Goal: Task Accomplishment & Management: Manage account settings

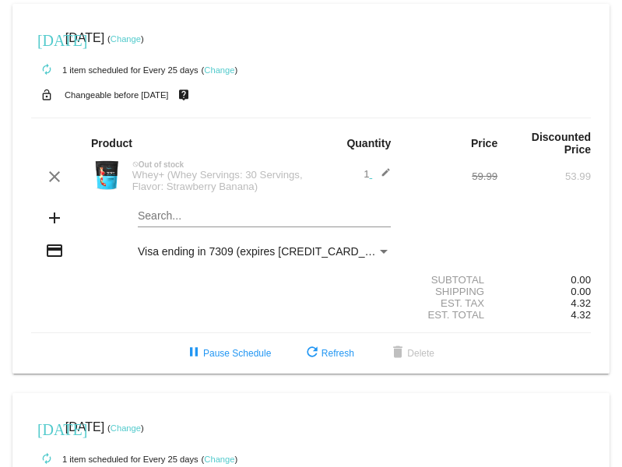
click at [140, 40] on link "Change" at bounding box center [126, 38] width 30 height 9
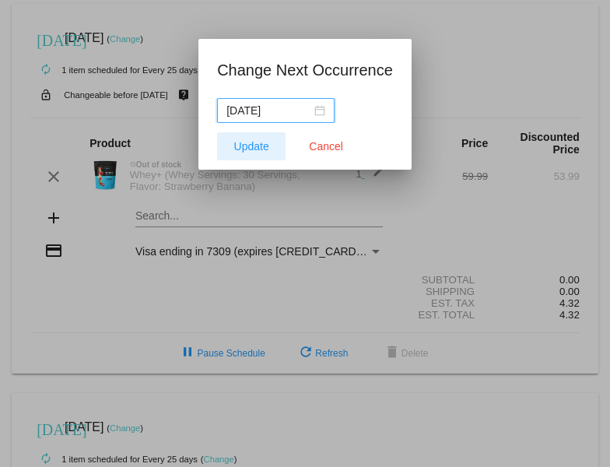
click at [252, 142] on span "Update" at bounding box center [251, 146] width 35 height 12
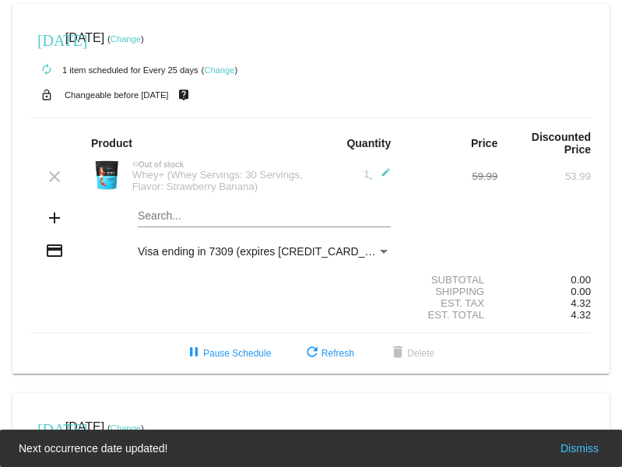
click at [137, 38] on link "Change" at bounding box center [126, 38] width 30 height 9
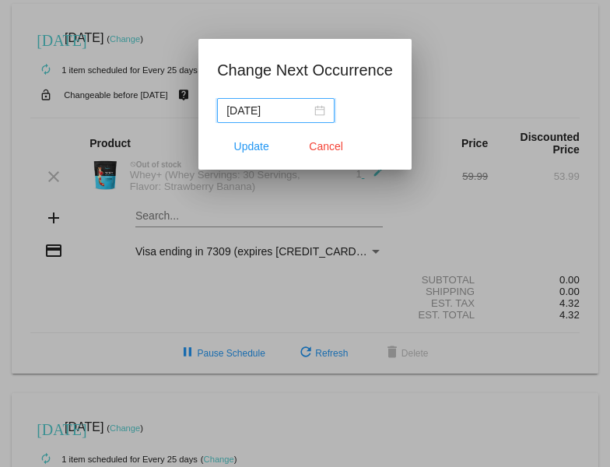
click at [296, 113] on input "2025-10-07" at bounding box center [268, 110] width 85 height 17
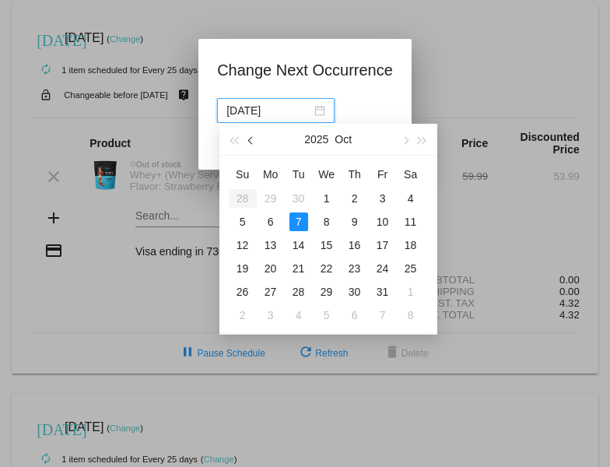
click at [251, 142] on span "button" at bounding box center [251, 141] width 8 height 8
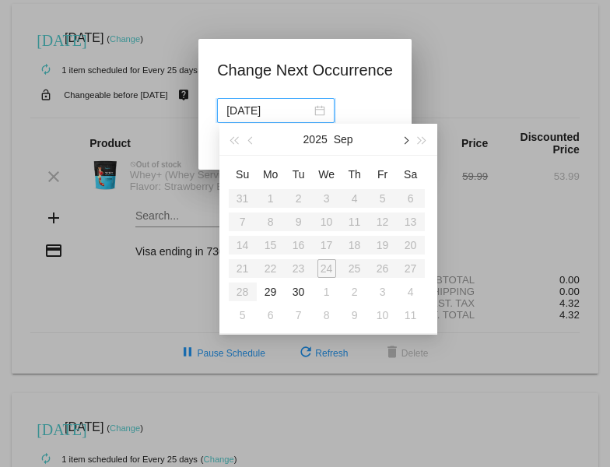
click at [406, 142] on span "button" at bounding box center [405, 141] width 8 height 8
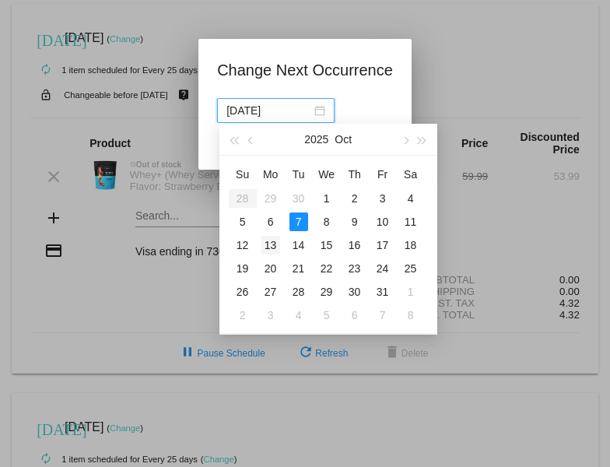
click at [275, 245] on div "13" at bounding box center [271, 245] width 19 height 19
type input "2025-10-13"
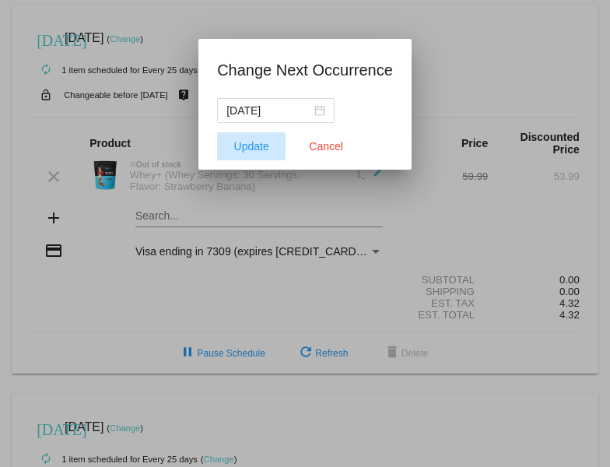
click at [244, 141] on span "Update" at bounding box center [251, 146] width 35 height 12
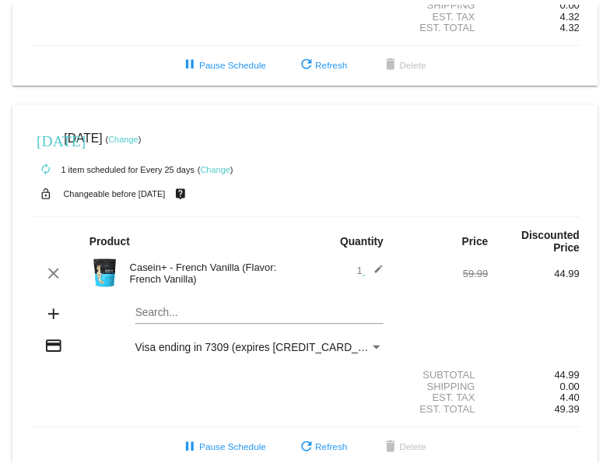
scroll to position [297, 0]
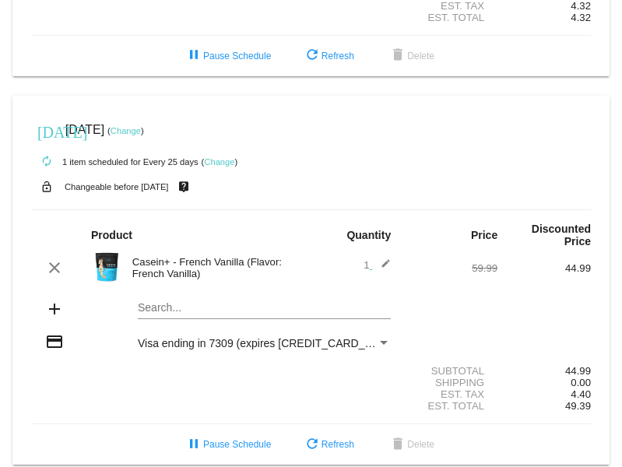
click at [135, 126] on link "Change" at bounding box center [126, 130] width 30 height 9
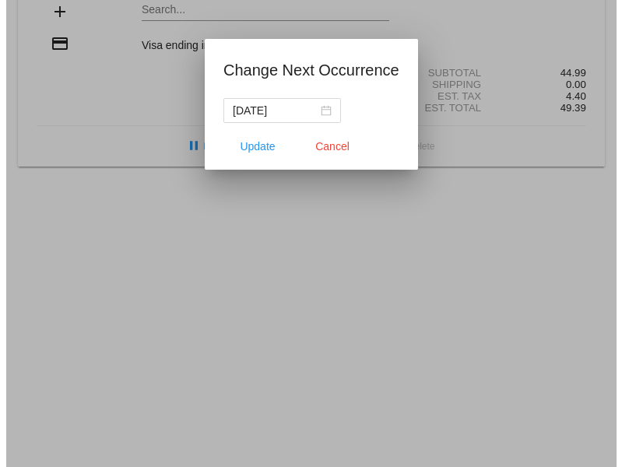
scroll to position [311, 0]
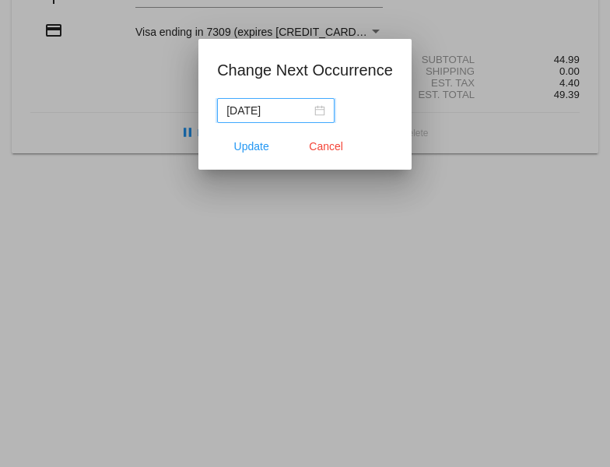
click at [286, 114] on input "2025-10-03" at bounding box center [268, 110] width 85 height 17
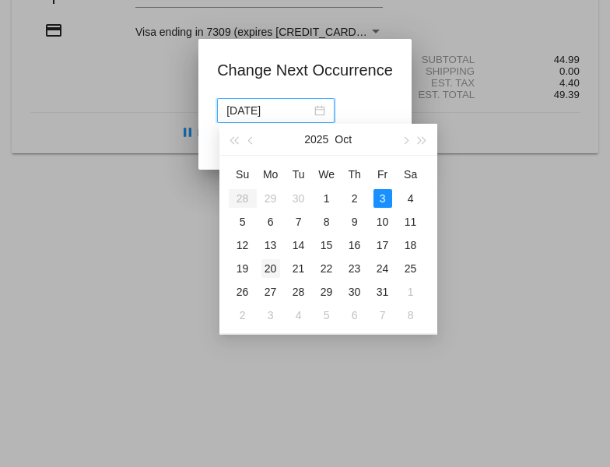
click at [270, 267] on div "20" at bounding box center [271, 268] width 19 height 19
type input "2025-10-20"
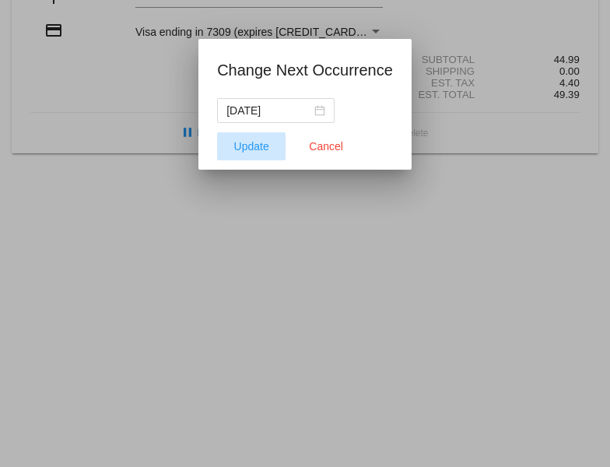
click at [244, 144] on span "Update" at bounding box center [251, 146] width 35 height 12
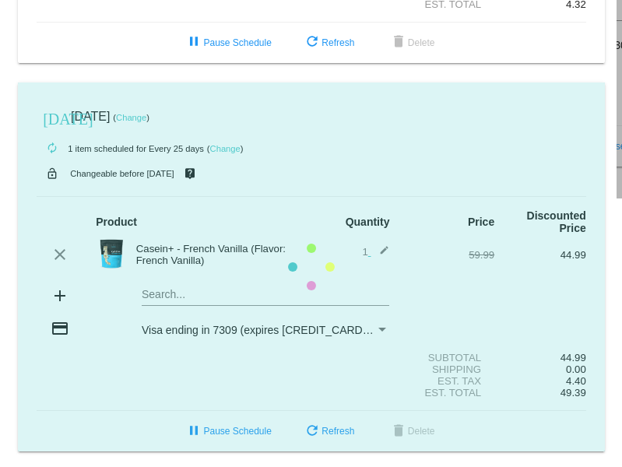
scroll to position [297, 0]
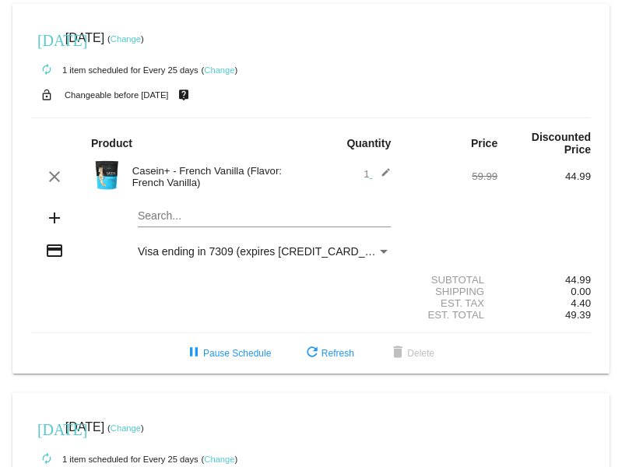
drag, startPoint x: 297, startPoint y: 431, endPoint x: 306, endPoint y: 430, distance: 9.4
click at [300, 431] on div "[DATE] [DATE] ( Change )" at bounding box center [311, 427] width 560 height 31
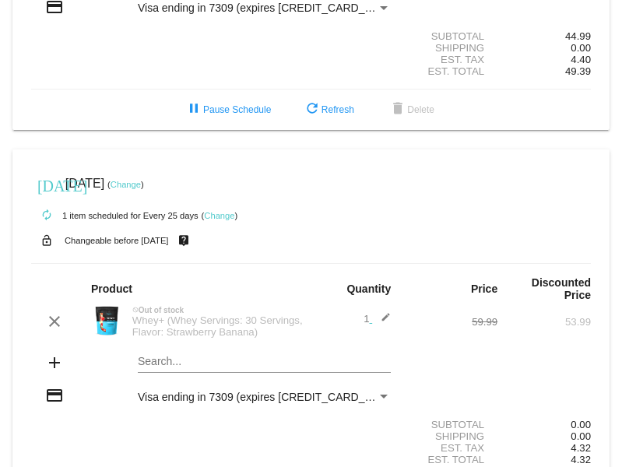
scroll to position [297, 0]
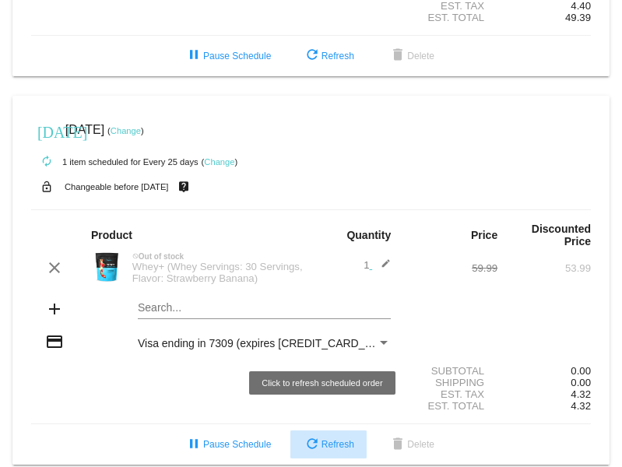
click at [339, 439] on span "refresh Refresh" at bounding box center [328, 444] width 51 height 11
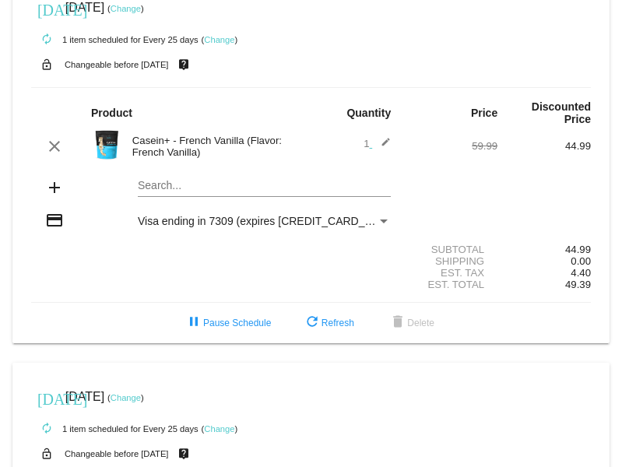
scroll to position [0, 0]
